Goal: Check status: Check status

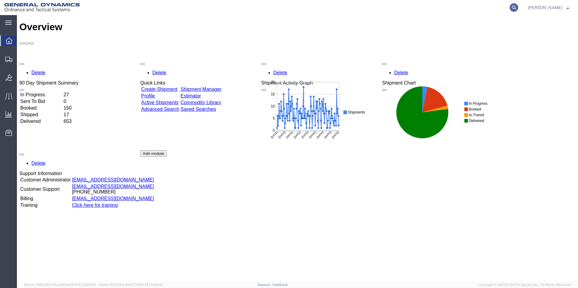
click at [518, 8] on icon at bounding box center [514, 7] width 8 height 8
click at [350, 7] on input "search" at bounding box center [418, 7] width 184 height 15
click at [385, 9] on input "search" at bounding box center [418, 7] width 184 height 15
type input "56482355"
click at [518, 6] on icon at bounding box center [514, 7] width 8 height 8
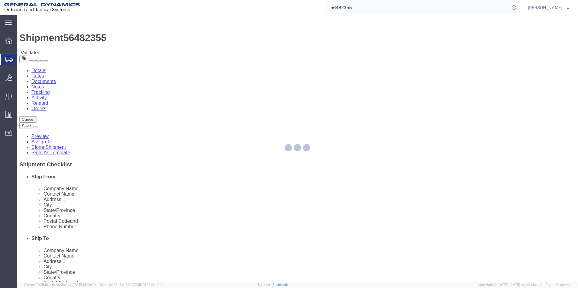
select select "310"
select select
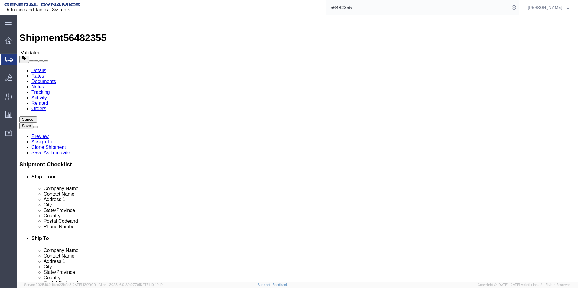
click button "Rate Shipment"
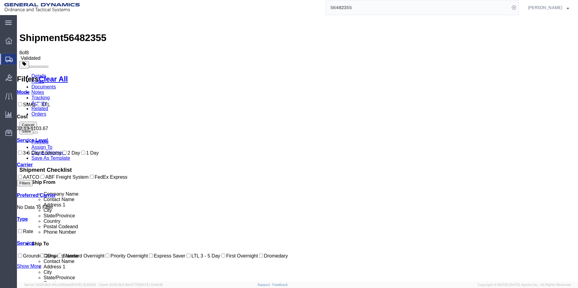
click at [39, 73] on link "Details" at bounding box center [38, 75] width 15 height 5
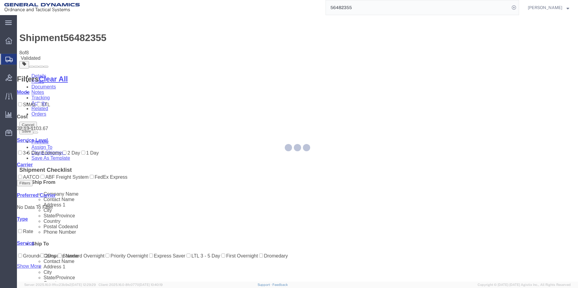
select select "310"
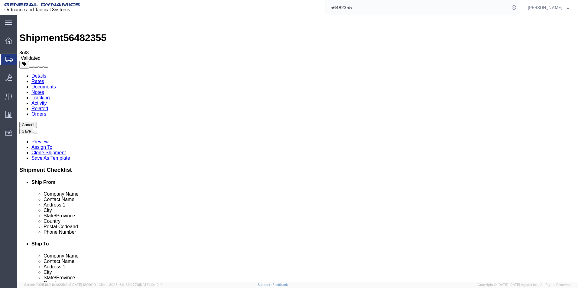
click span
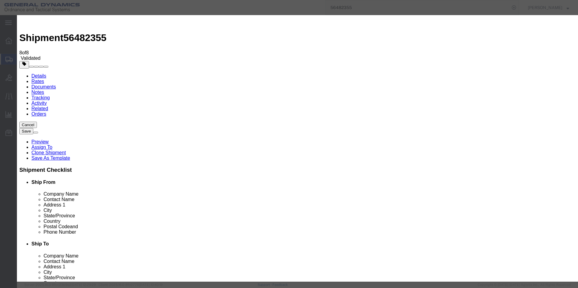
click select "All Company Location Other Personal Shared"
select select "PERSONAL"
click select "All Company Location Other Personal Shared"
drag, startPoint x: 437, startPoint y: 172, endPoint x: 434, endPoint y: 169, distance: 4.7
click button "Close"
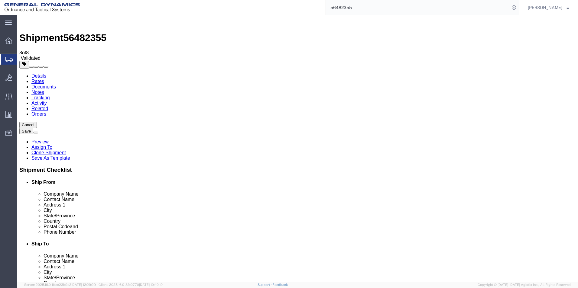
click span
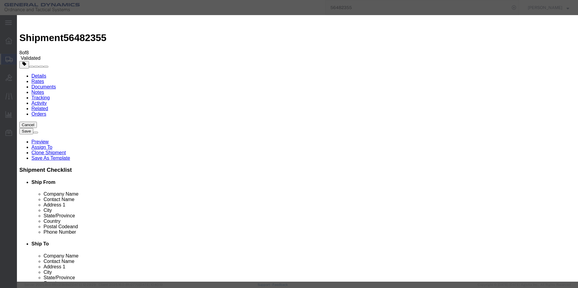
click select "All Company Location Other Personal Shared"
select select "PERSONAL"
click select "All Company Location Other Personal Shared"
click button "Select"
select select
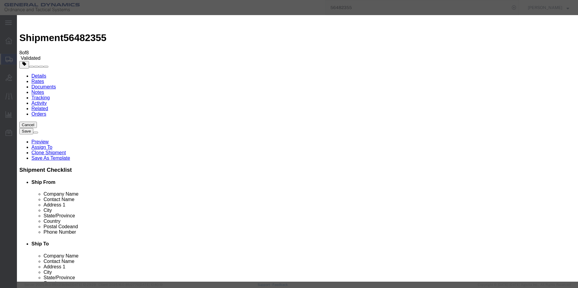
type input "PLM"
type input "[STREET_ADDRESS]"
type input "P.O. Box 127"
type input "[PHONE_NUMBER]"
type input "[EMAIL_ADDRESS][DOMAIN_NAME]"
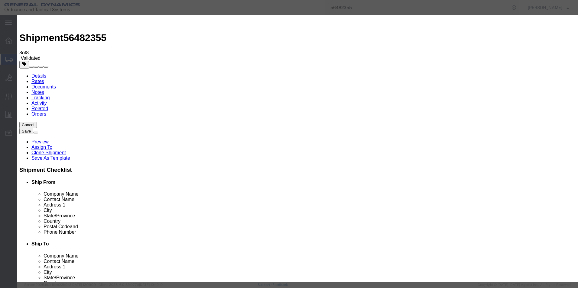
click button "Select"
select select "PA"
click button "Close"
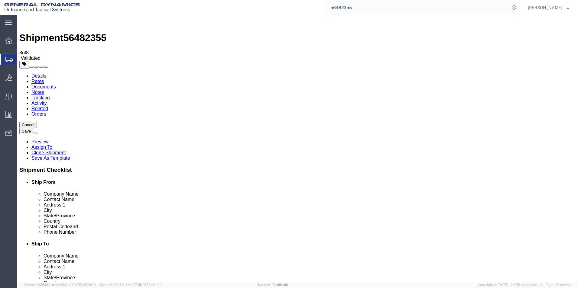
click span
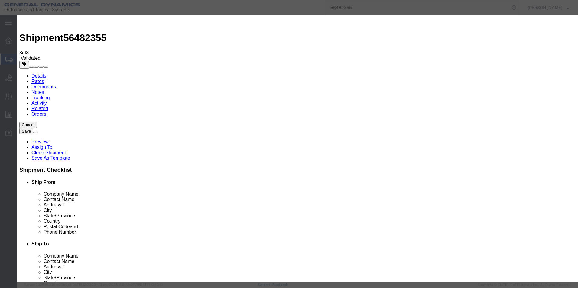
click select "All Company Location Other Personal Shared"
select select "PERSONAL"
click select "All Company Location Other Personal Shared"
click button "Select"
type input "General Dynamics - OTS"
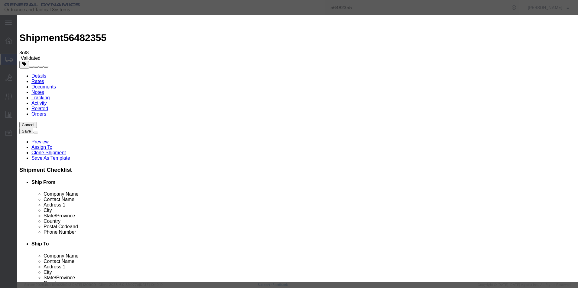
type input "PLM"
type input "[STREET_ADDRESS]"
type input "P.O. Box 127"
type input "Red Lion"
type input "17356"
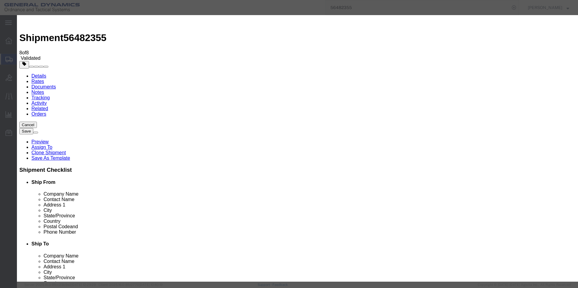
type input "[PHONE_NUMBER]"
type input "[EMAIL_ADDRESS][DOMAIN_NAME]"
checkbox input "true"
select select "PA"
click button "Select"
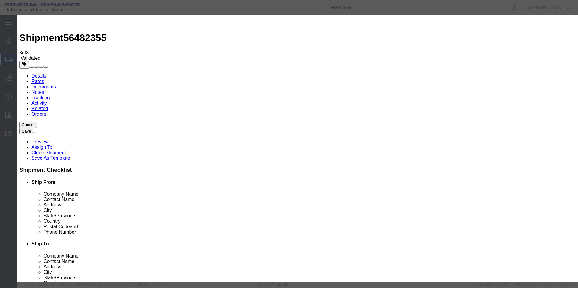
type input "[STREET_ADDRESS]"
select select "PA"
click button "Close"
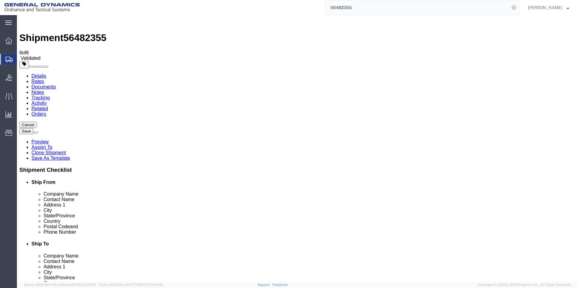
scroll to position [91, 0]
select select "310"
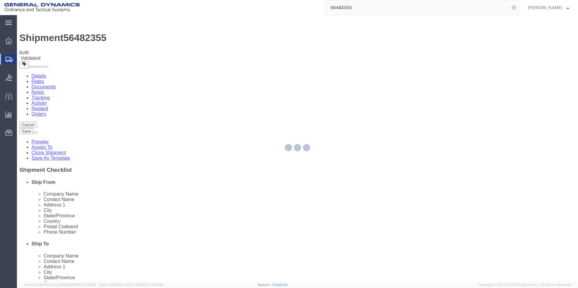
type input "REDLPAHIG0"
type input "[STREET_ADDRESS]"
type input "[PHONE_NUMBER]"
checkbox input "false"
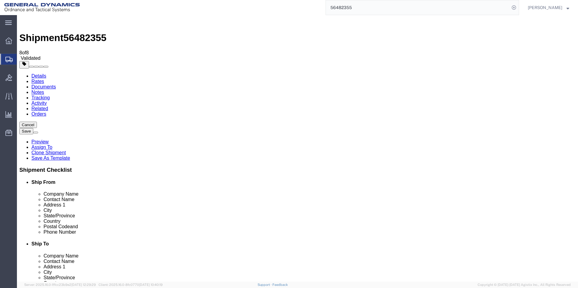
select select "PA"
click input "text"
type input "p"
type input "PLM"
click button "Rate Shipment"
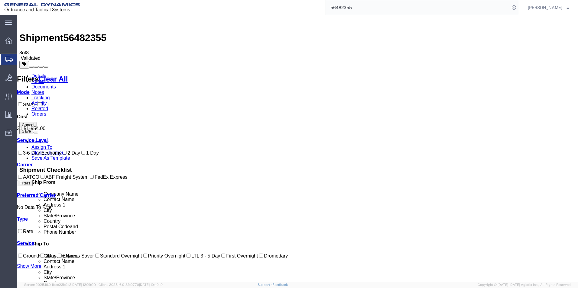
drag, startPoint x: 39, startPoint y: 37, endPoint x: 60, endPoint y: 42, distance: 21.3
click at [39, 73] on link "Details" at bounding box center [38, 75] width 15 height 5
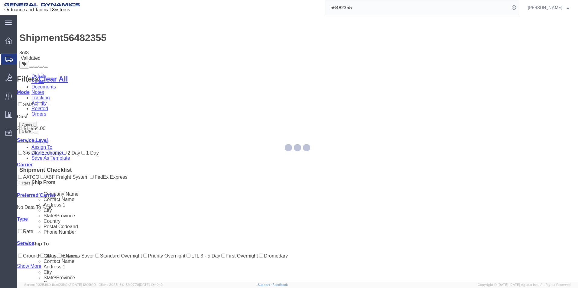
select select "310"
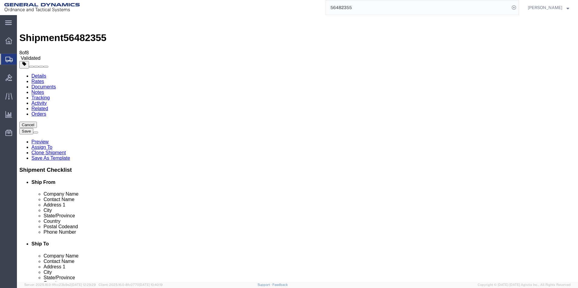
click input "text"
